Goal: Task Accomplishment & Management: Complete application form

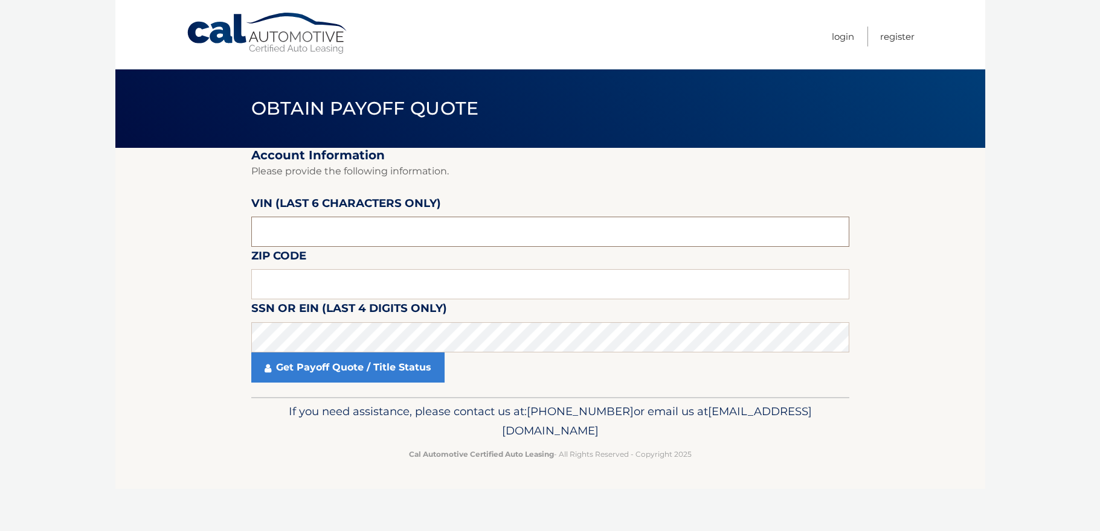
click at [475, 233] on input "text" at bounding box center [550, 232] width 598 height 30
click at [473, 235] on input "text" at bounding box center [550, 232] width 598 height 30
type input "134564"
type input "11746"
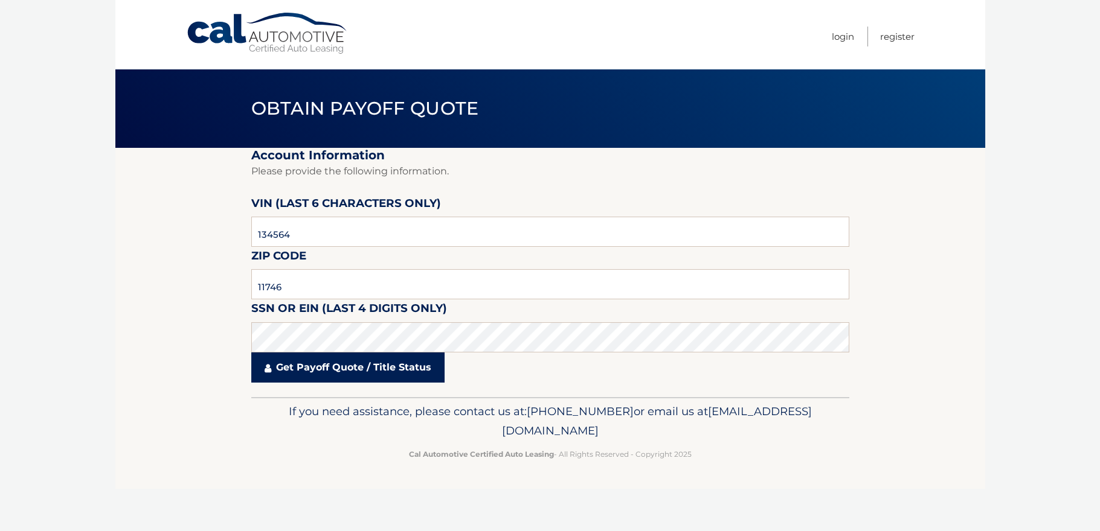
click at [344, 377] on link "Get Payoff Quote / Title Status" at bounding box center [347, 368] width 193 height 30
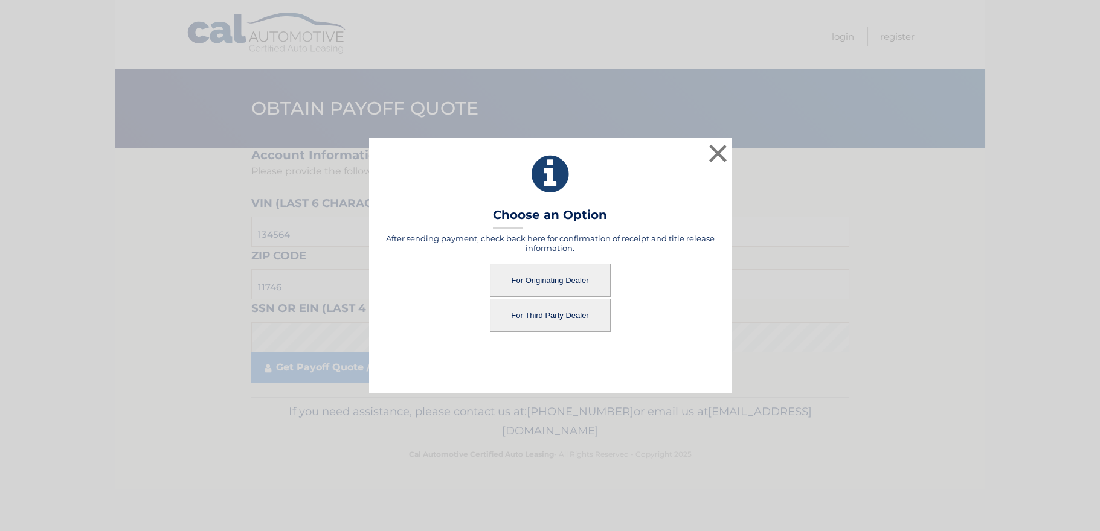
click at [566, 286] on button "For Originating Dealer" at bounding box center [550, 280] width 121 height 33
click at [562, 280] on button "For Originating Dealer" at bounding box center [550, 280] width 121 height 33
